Goal: Task Accomplishment & Management: Manage account settings

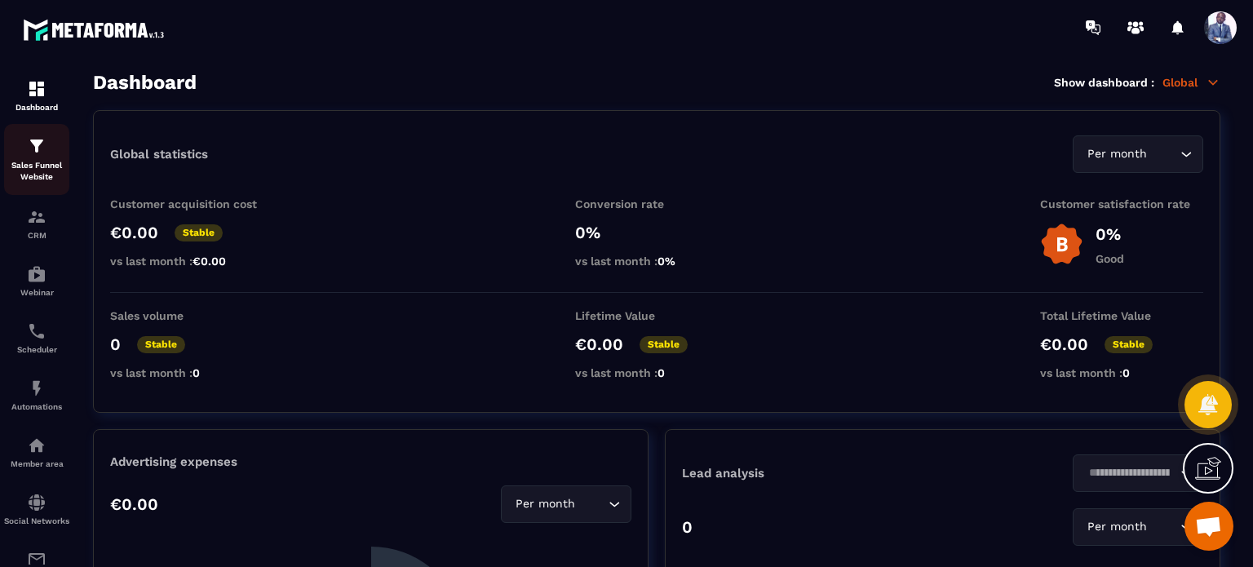
click at [48, 181] on p "Sales Funnel Website" at bounding box center [36, 171] width 65 height 23
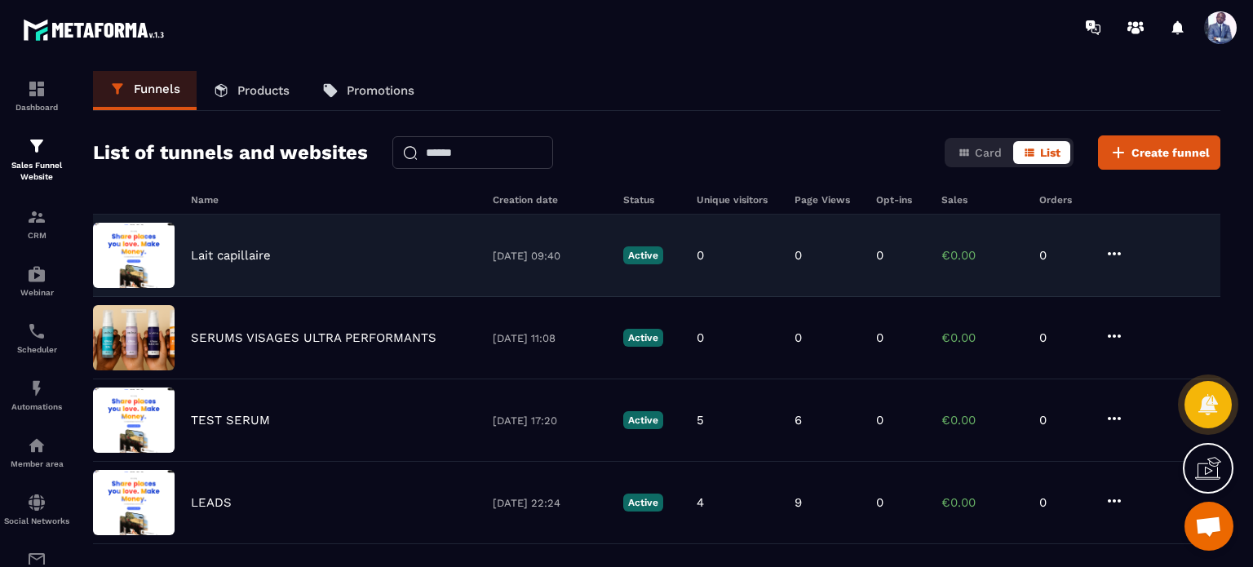
click at [238, 253] on p "Lait capillaire" at bounding box center [231, 255] width 80 height 15
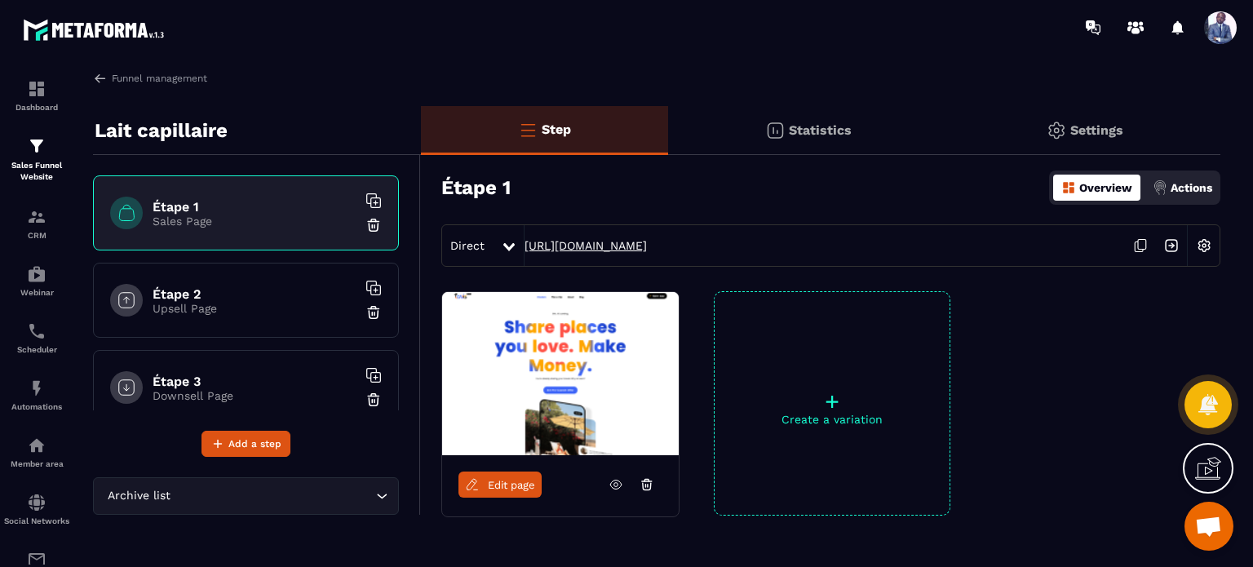
click at [574, 244] on link "[URL][DOMAIN_NAME]" at bounding box center [585, 245] width 122 height 13
click at [1212, 29] on span at bounding box center [1220, 27] width 33 height 33
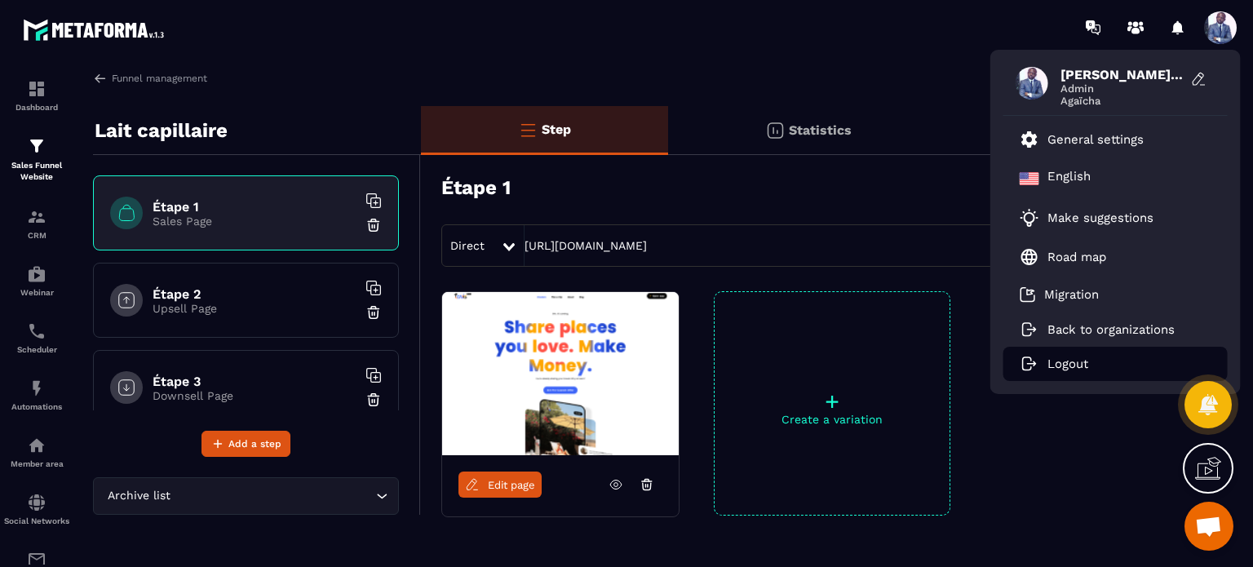
click at [1063, 354] on li "Logout" at bounding box center [1115, 364] width 224 height 34
